Goal: Task Accomplishment & Management: Complete application form

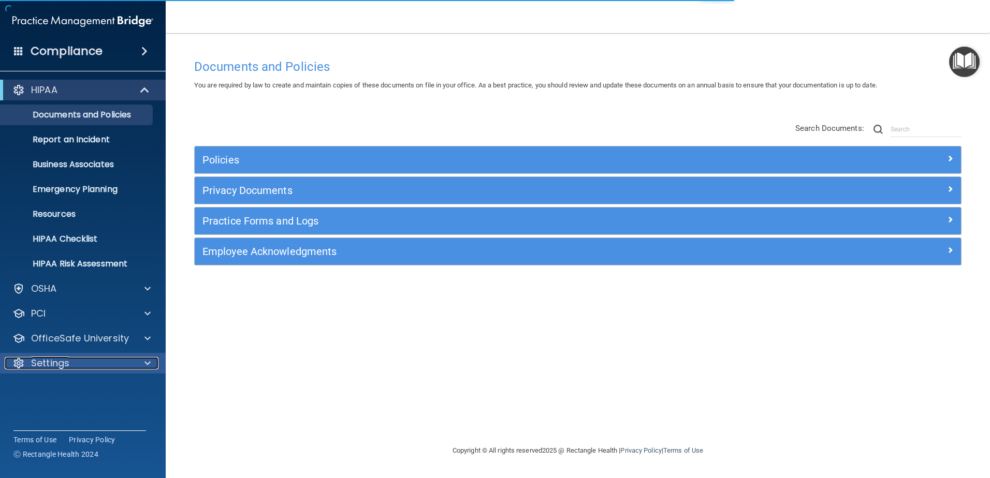
click at [146, 364] on span at bounding box center [147, 363] width 6 height 12
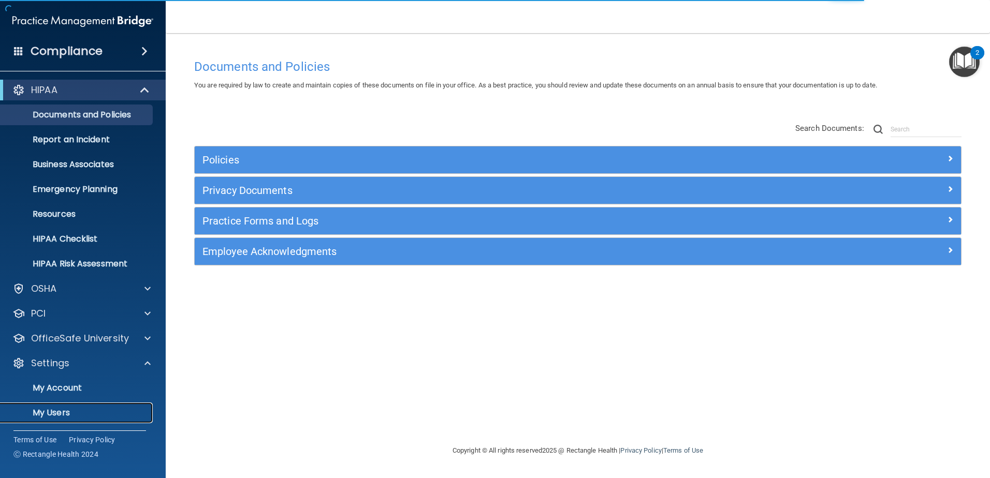
click at [79, 407] on link "My Users" at bounding box center [71, 413] width 163 height 21
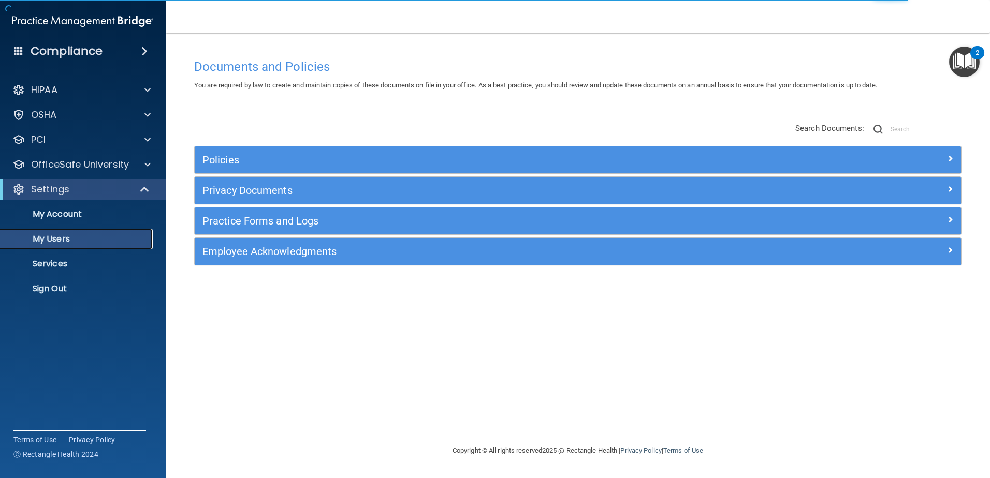
select select "20"
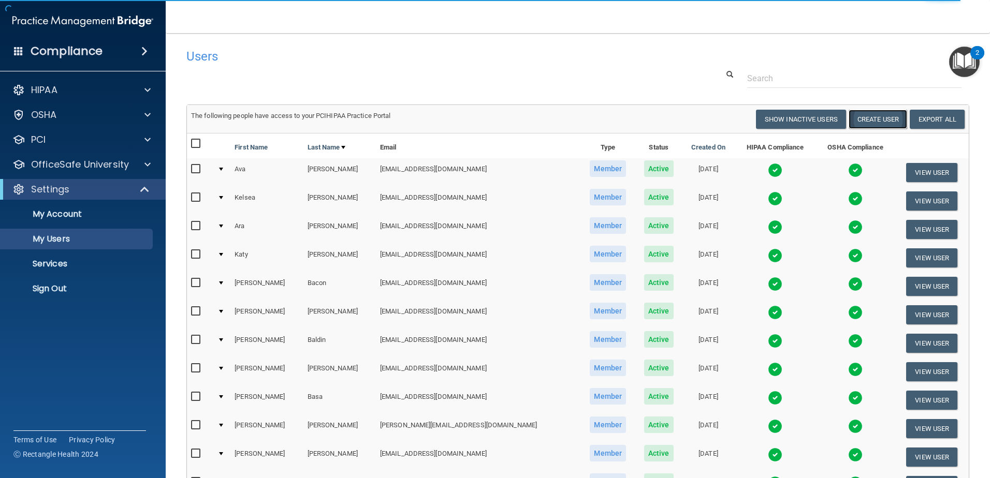
click at [883, 121] on button "Create User" at bounding box center [878, 119] width 59 height 19
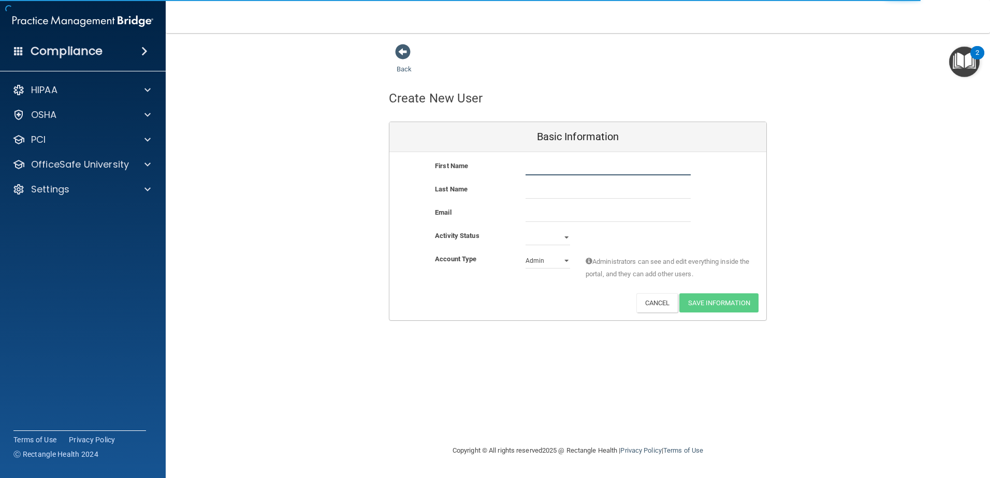
click at [568, 164] on input "text" at bounding box center [608, 168] width 165 height 16
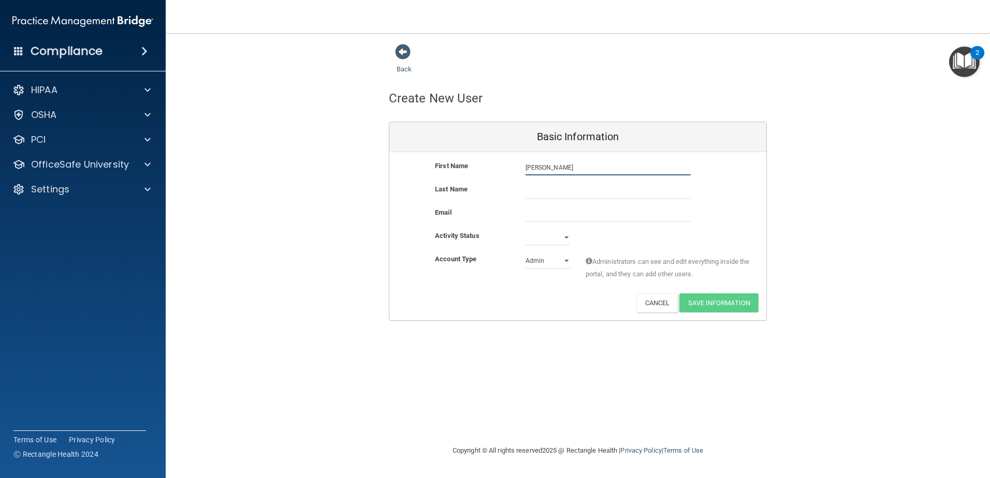
type input "[PERSON_NAME]"
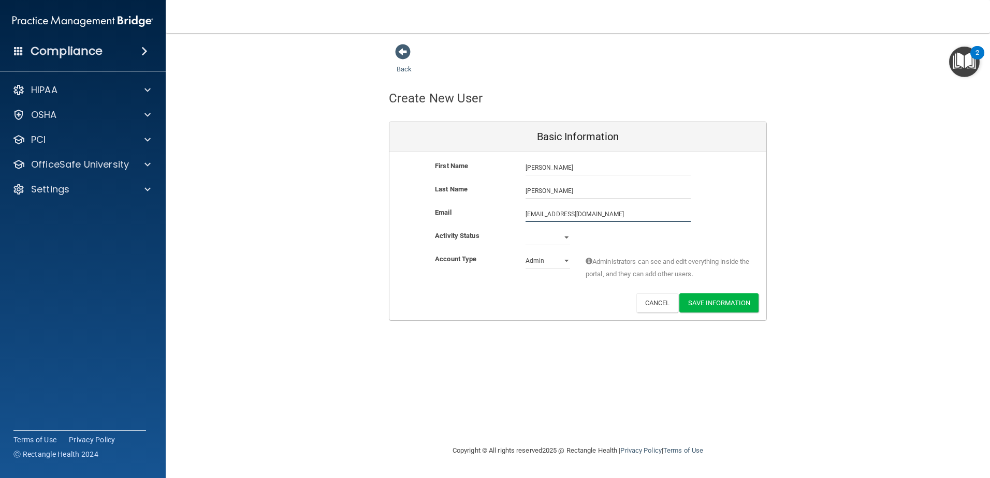
type input "[EMAIL_ADDRESS][DOMAIN_NAME]"
click at [566, 241] on select "Active Inactive" at bounding box center [548, 240] width 45 height 16
select select "active"
click at [526, 230] on select "Active Inactive" at bounding box center [548, 238] width 45 height 16
click at [565, 259] on select "Admin Member" at bounding box center [548, 261] width 45 height 16
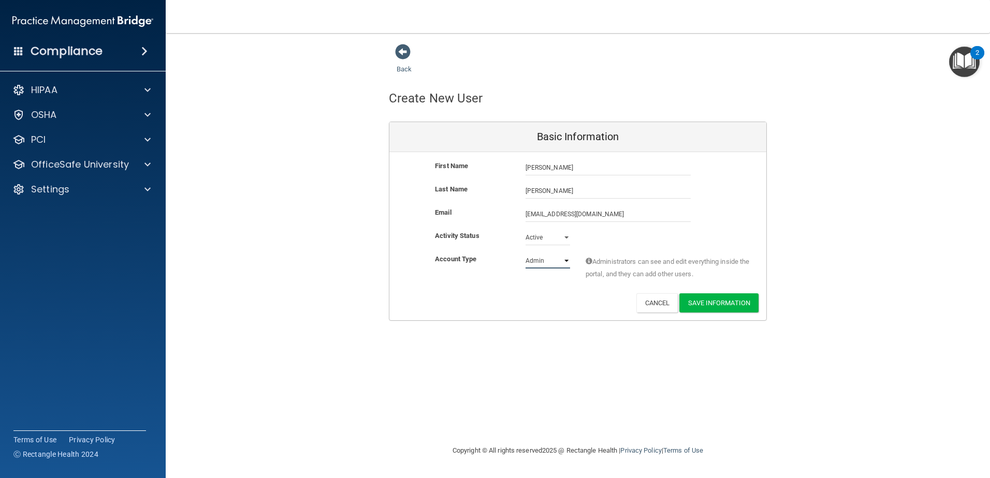
select select "practice_member"
click at [526, 253] on select "Admin Member" at bounding box center [548, 261] width 45 height 16
click at [702, 298] on button "Save Information" at bounding box center [718, 303] width 79 height 19
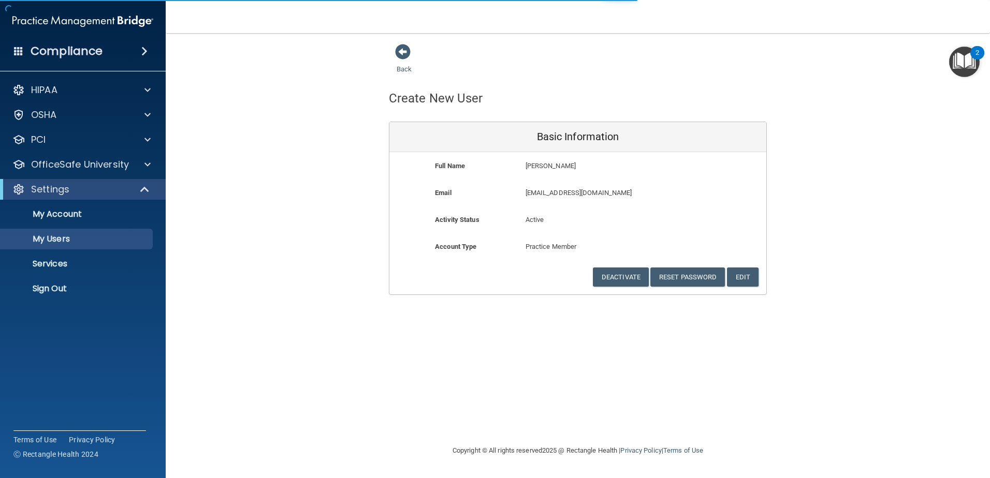
select select "20"
